Goal: Navigation & Orientation: Find specific page/section

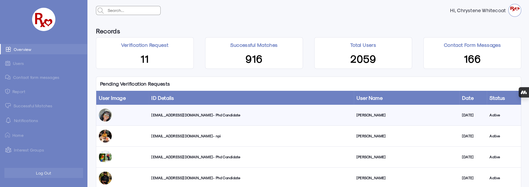
click at [26, 106] on link "Successful Matches" at bounding box center [43, 105] width 87 height 10
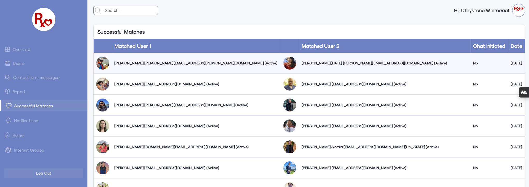
click at [21, 64] on link "Users" at bounding box center [43, 63] width 87 height 10
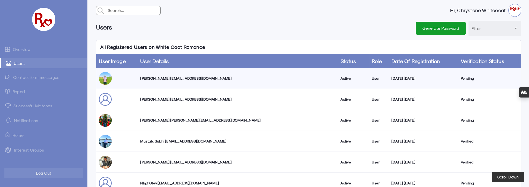
click at [26, 50] on link "Overview" at bounding box center [43, 49] width 87 height 10
